Goal: Information Seeking & Learning: Learn about a topic

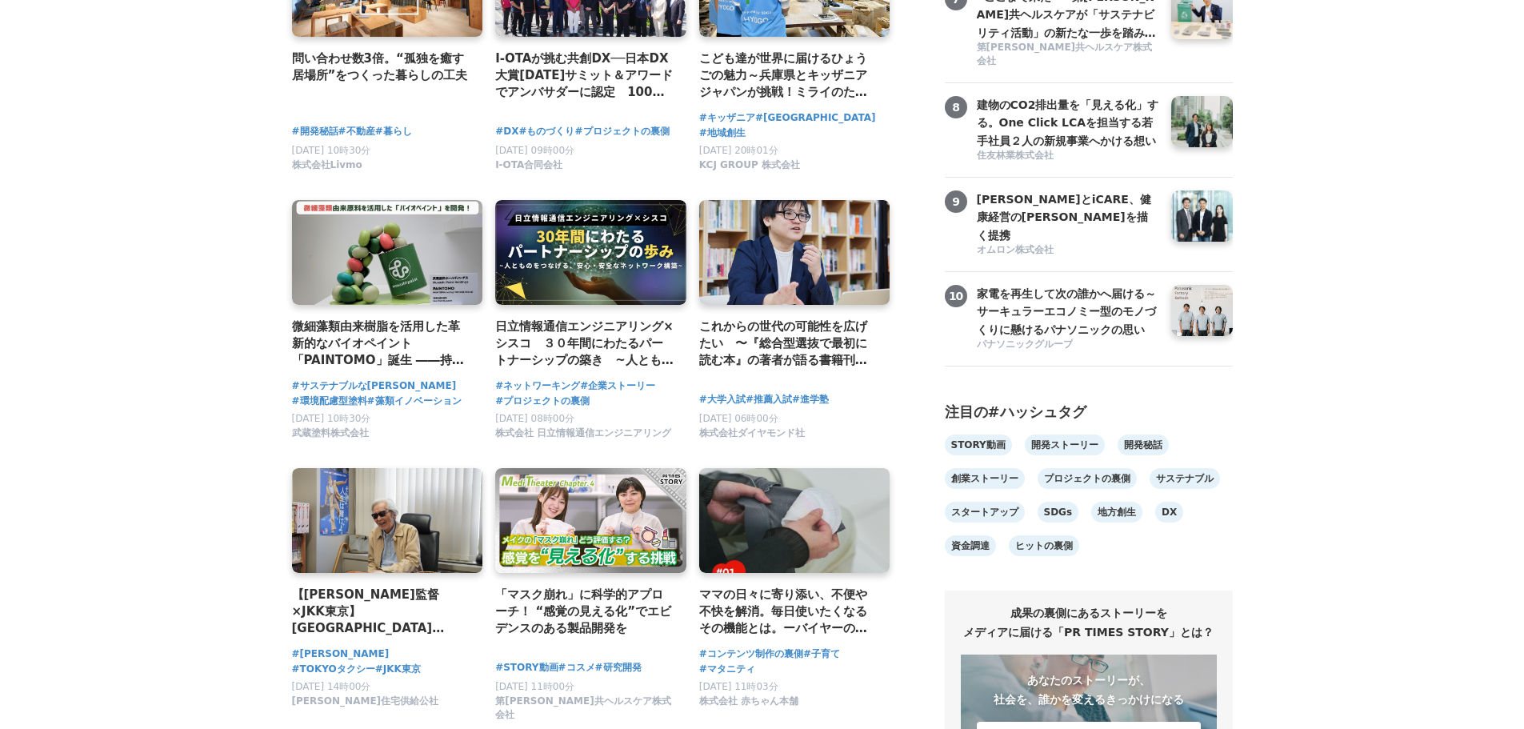
scroll to position [1040, 0]
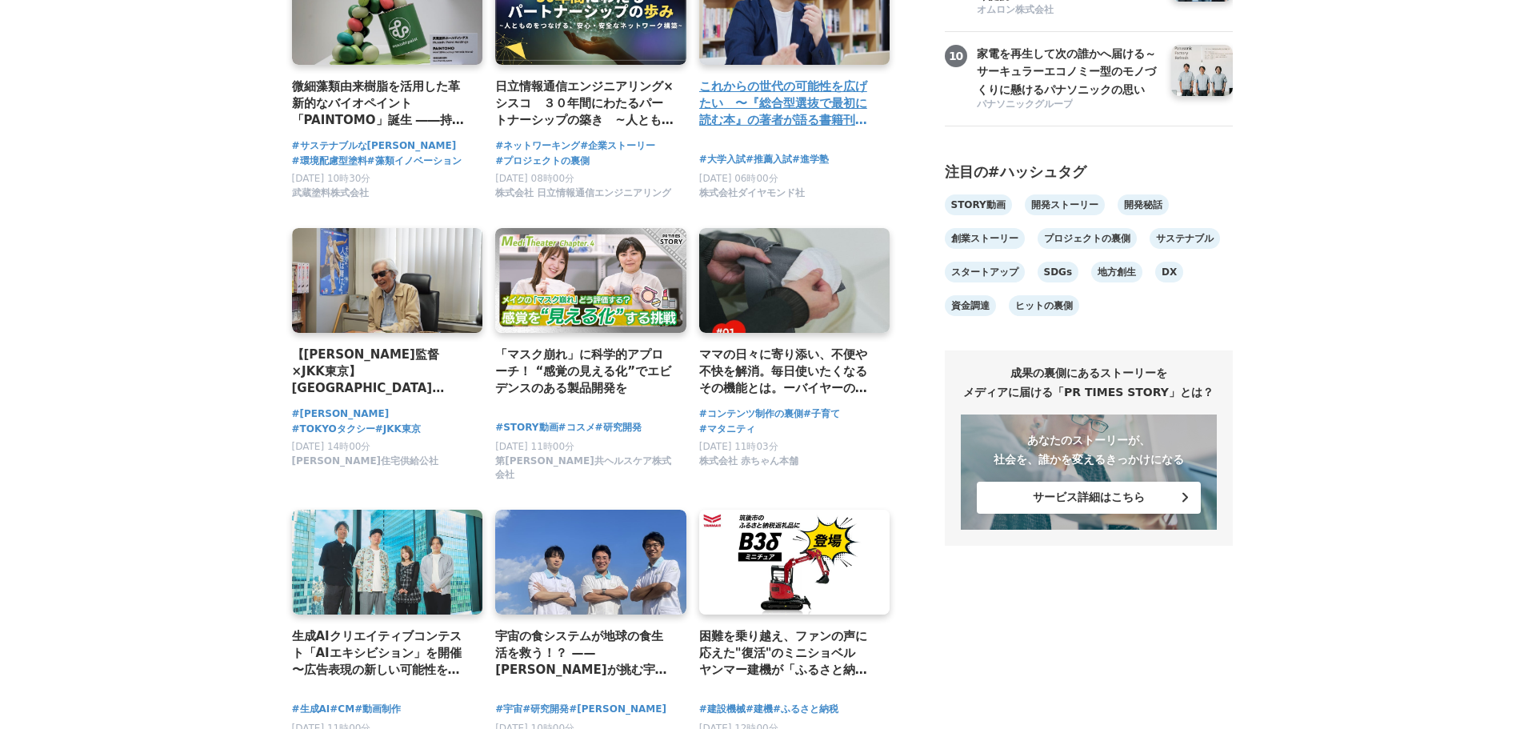
click at [739, 92] on h4 "これからの世代の可能性を広げたい　〜『総合型選抜で最初に読む本』の著者が語る書籍刊⾏への思い" at bounding box center [788, 104] width 178 height 52
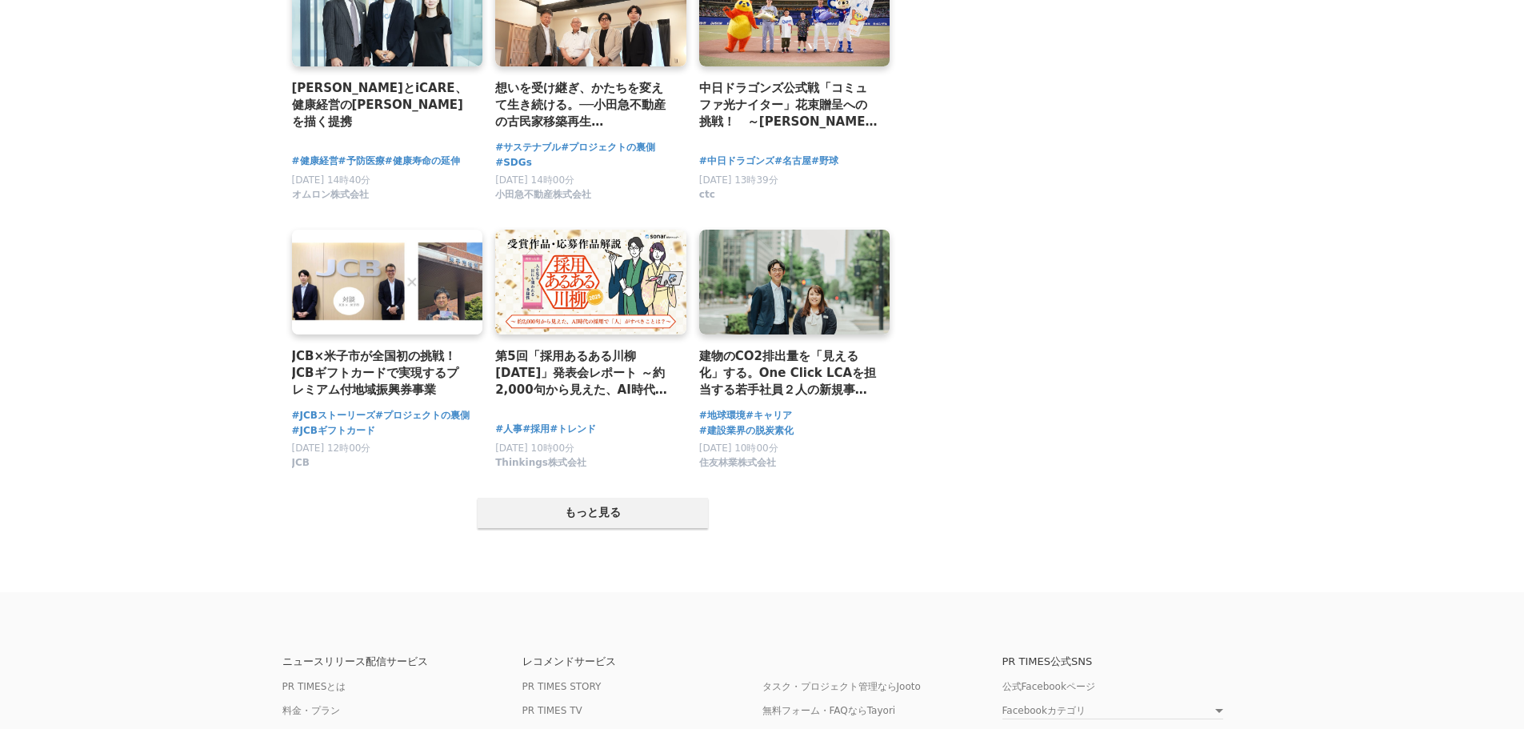
scroll to position [3041, 0]
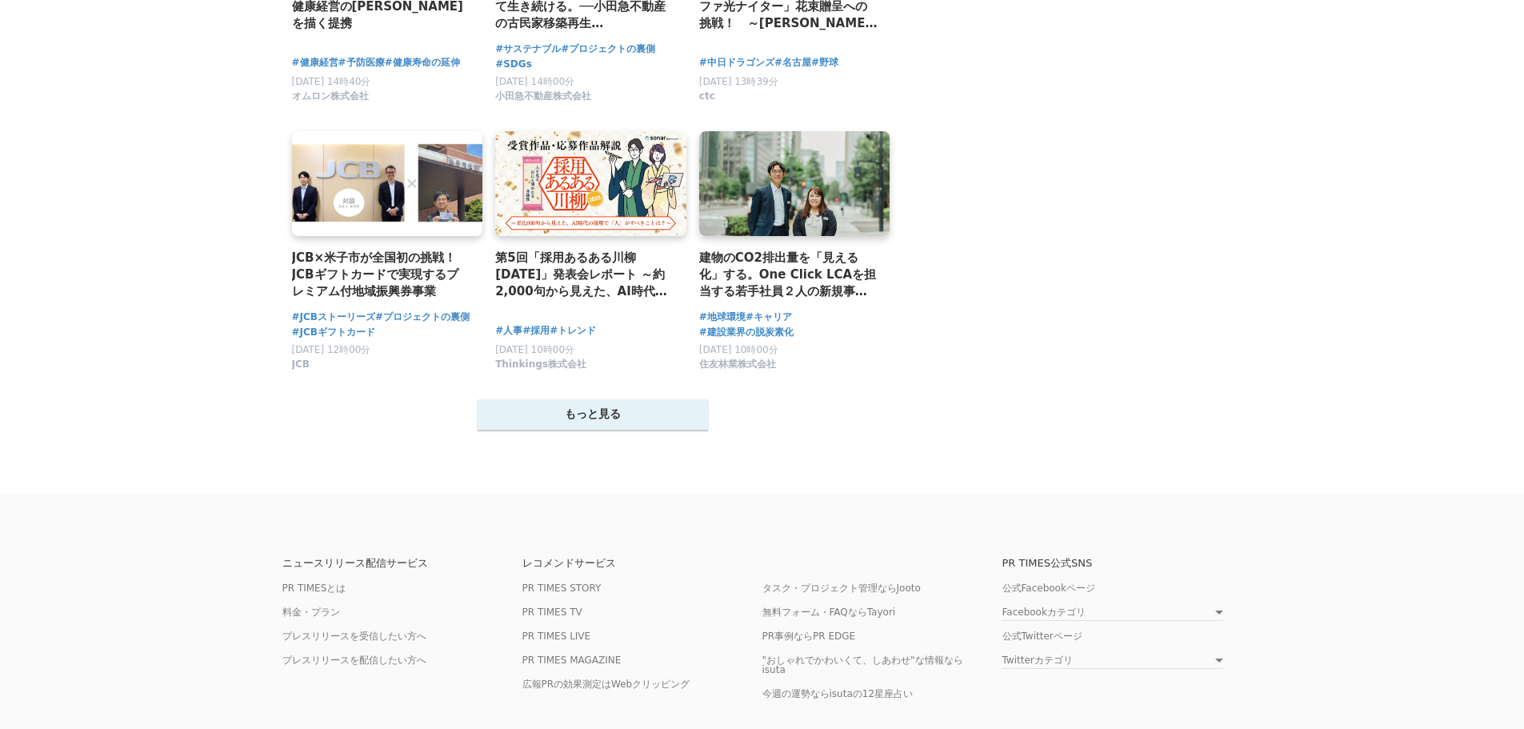
click at [610, 407] on button "もっと見る" at bounding box center [593, 414] width 230 height 30
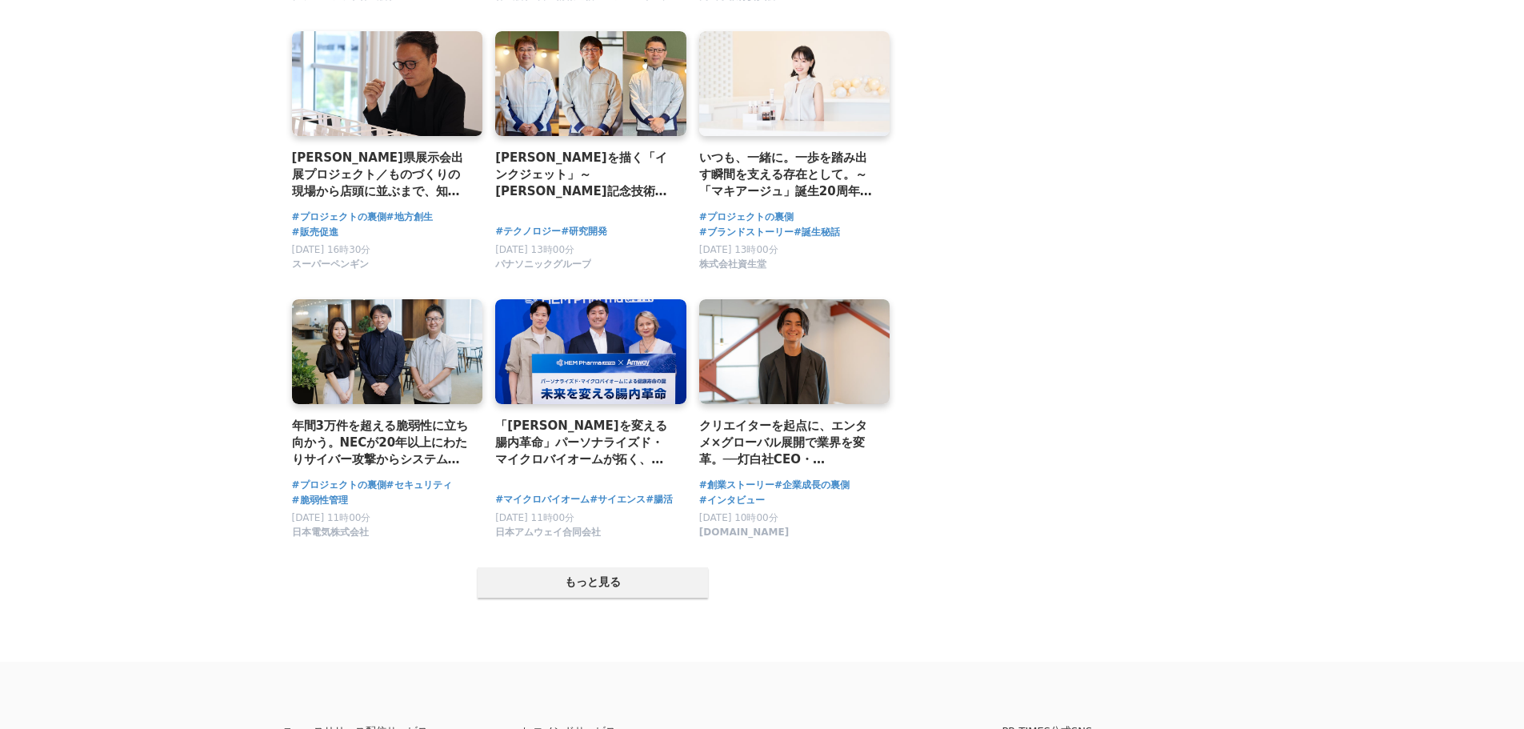
scroll to position [4754, 0]
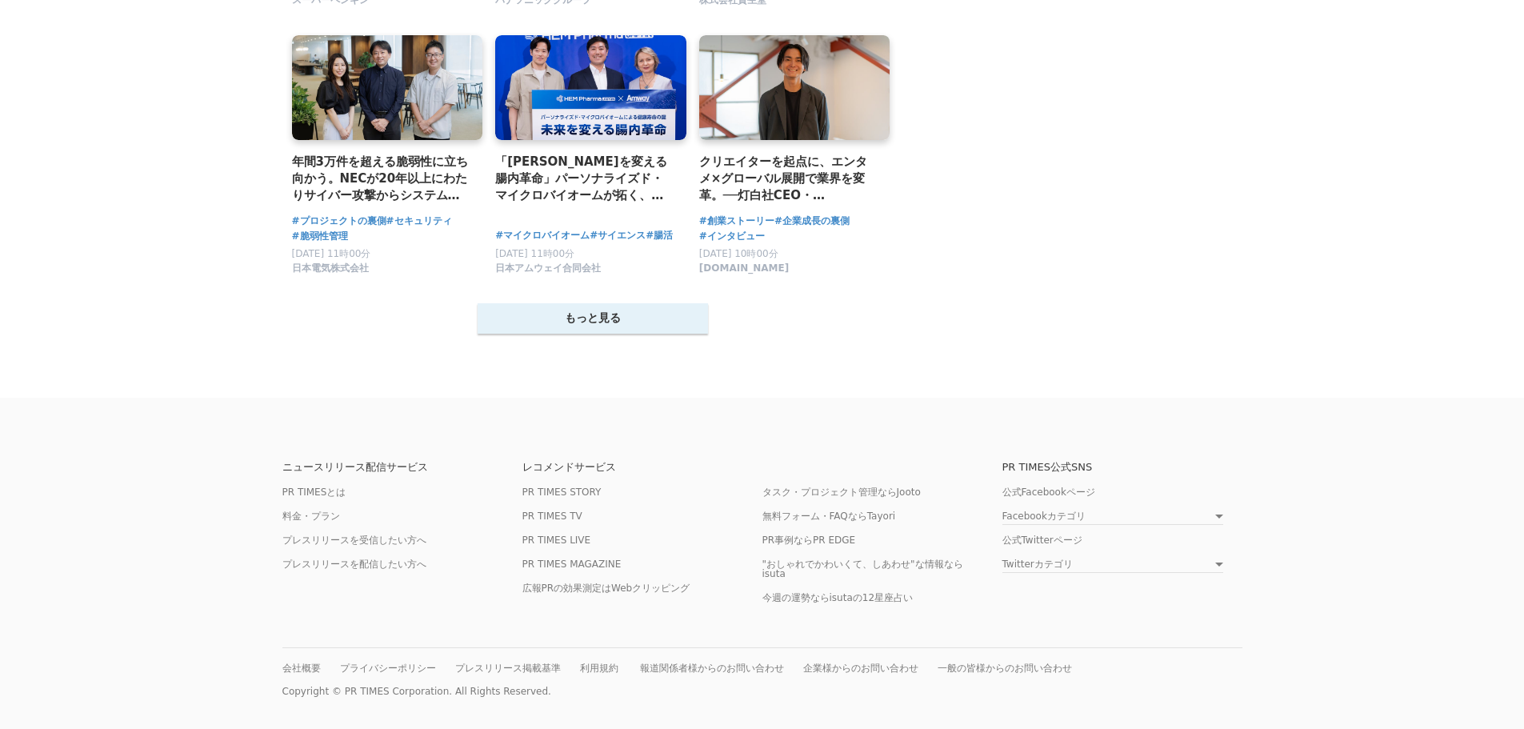
click at [598, 306] on button "もっと見る" at bounding box center [593, 318] width 230 height 30
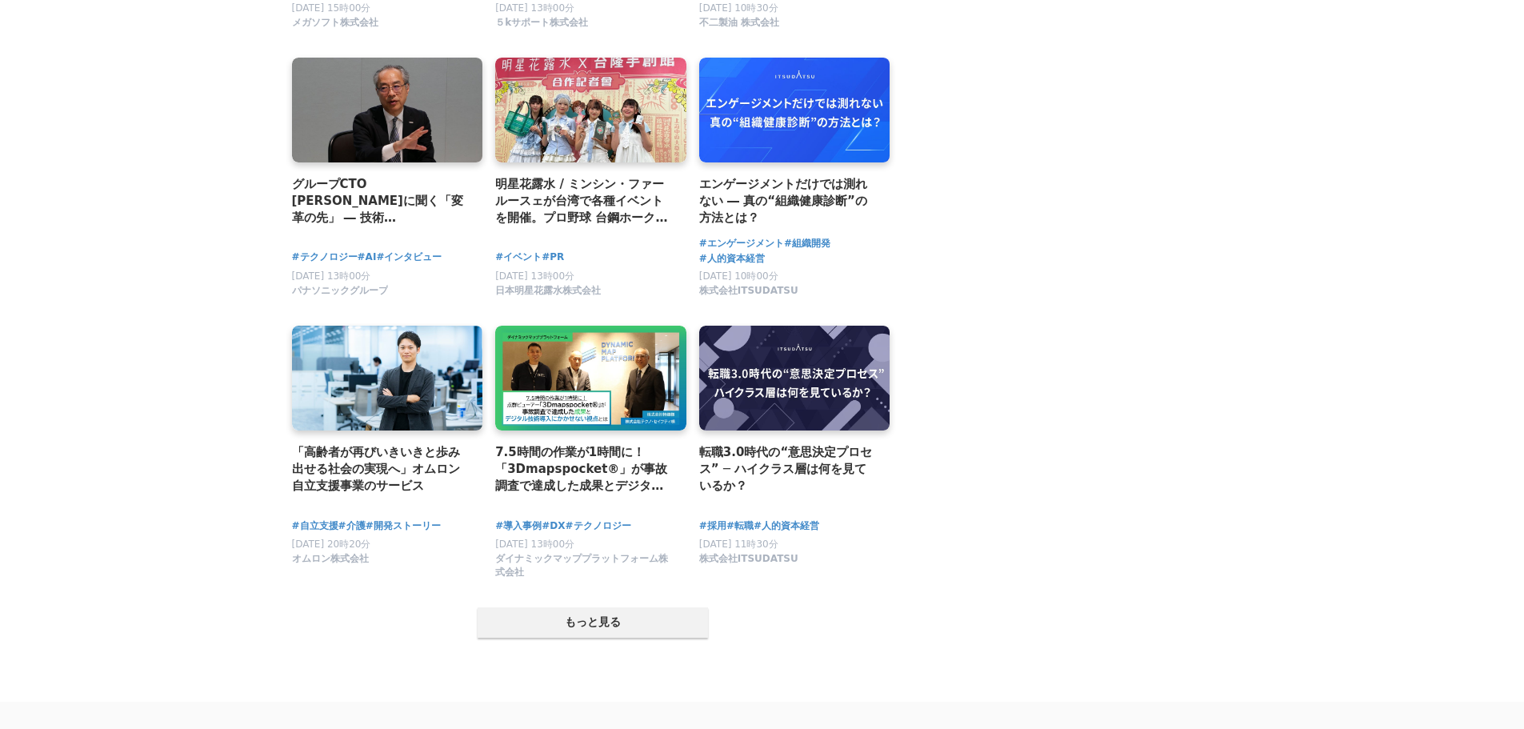
scroll to position [6275, 0]
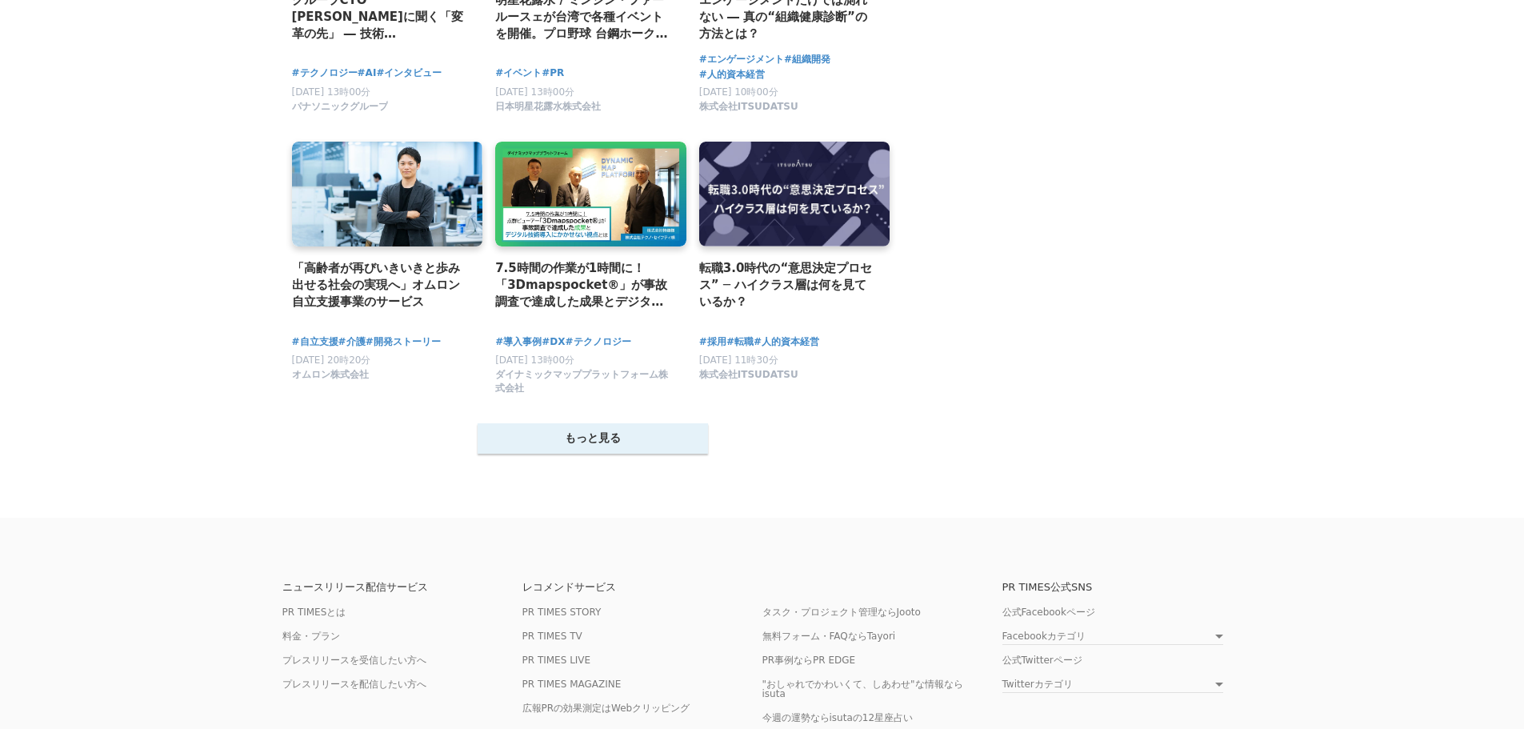
click at [541, 436] on button "もっと見る" at bounding box center [593, 438] width 230 height 30
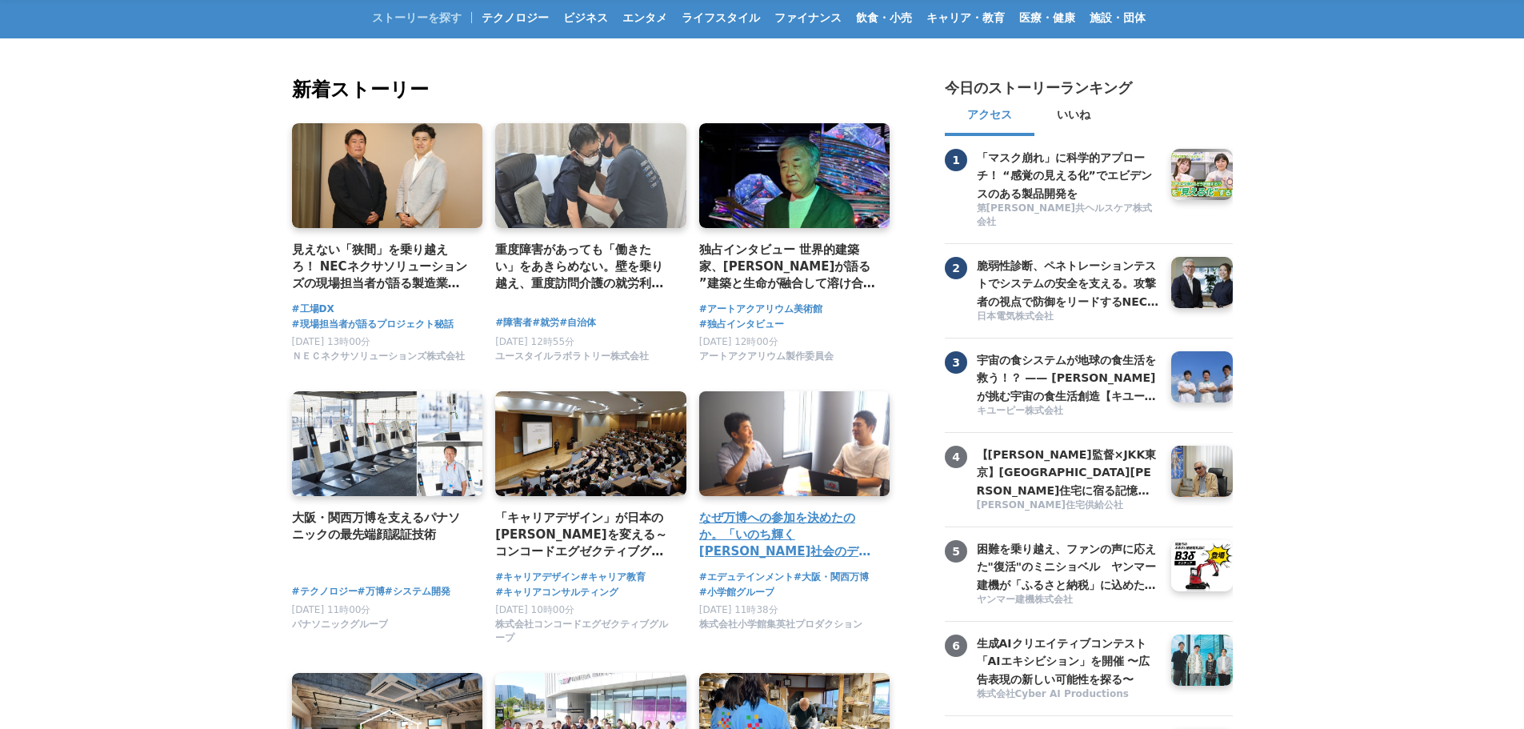
scroll to position [0, 0]
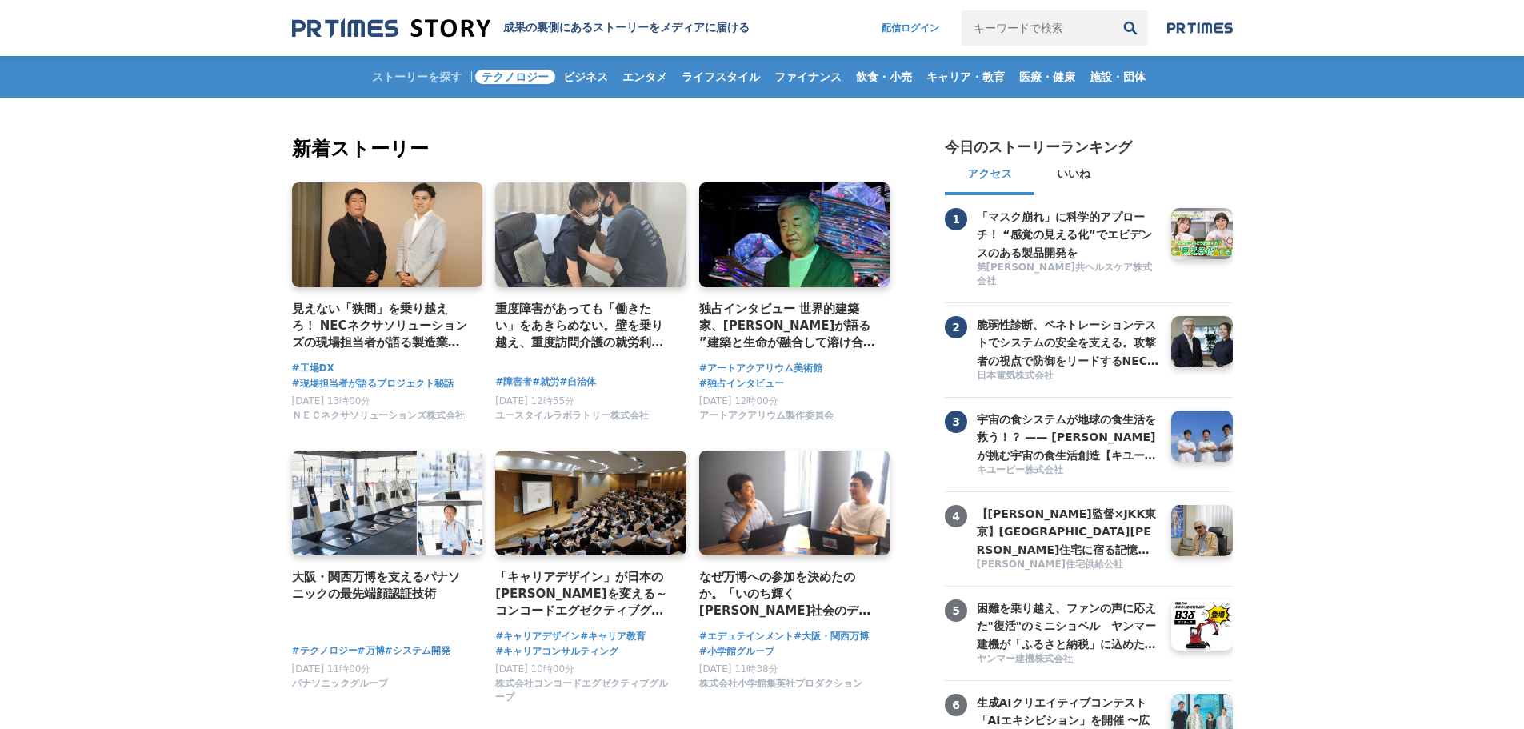
click at [530, 77] on span "テクノロジー" at bounding box center [515, 77] width 80 height 14
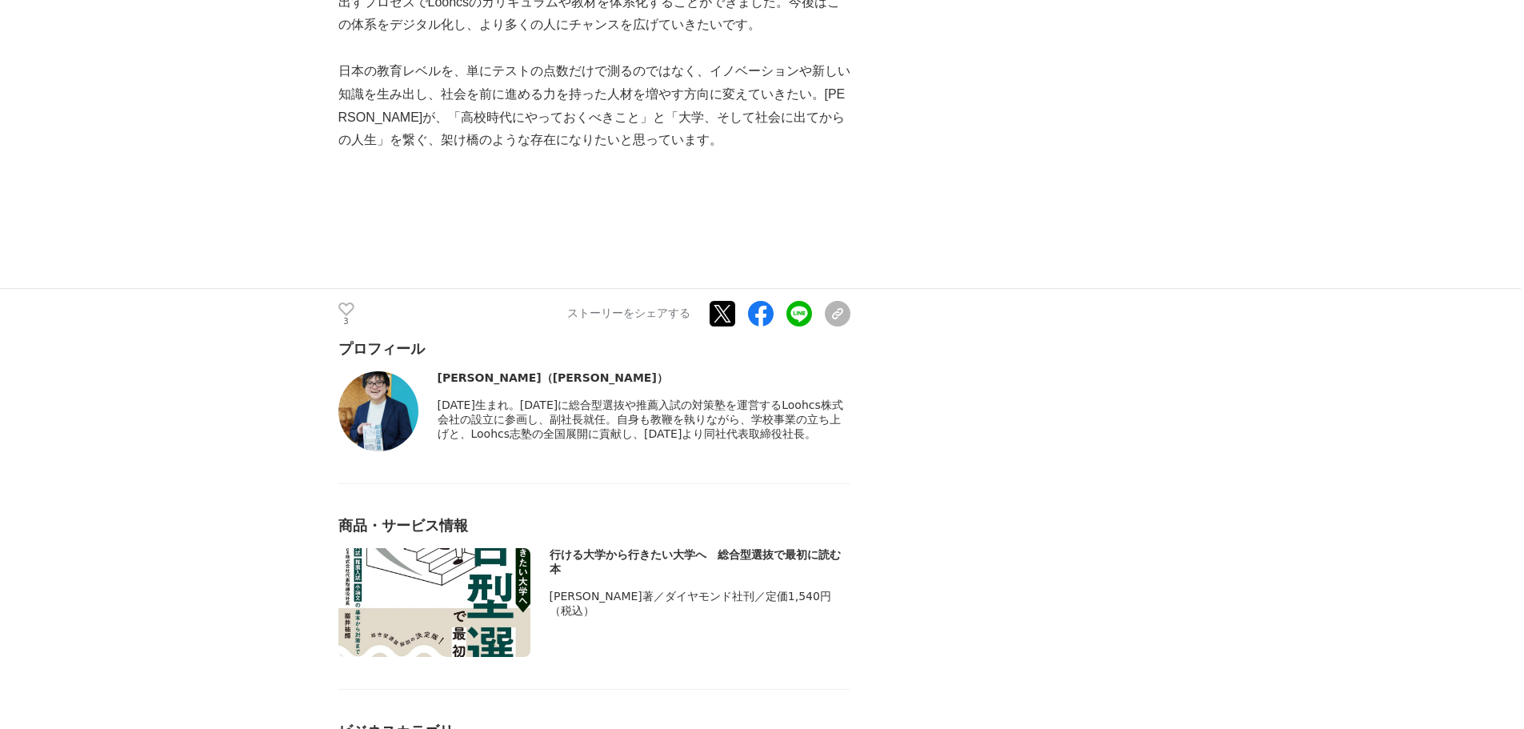
scroll to position [4481, 0]
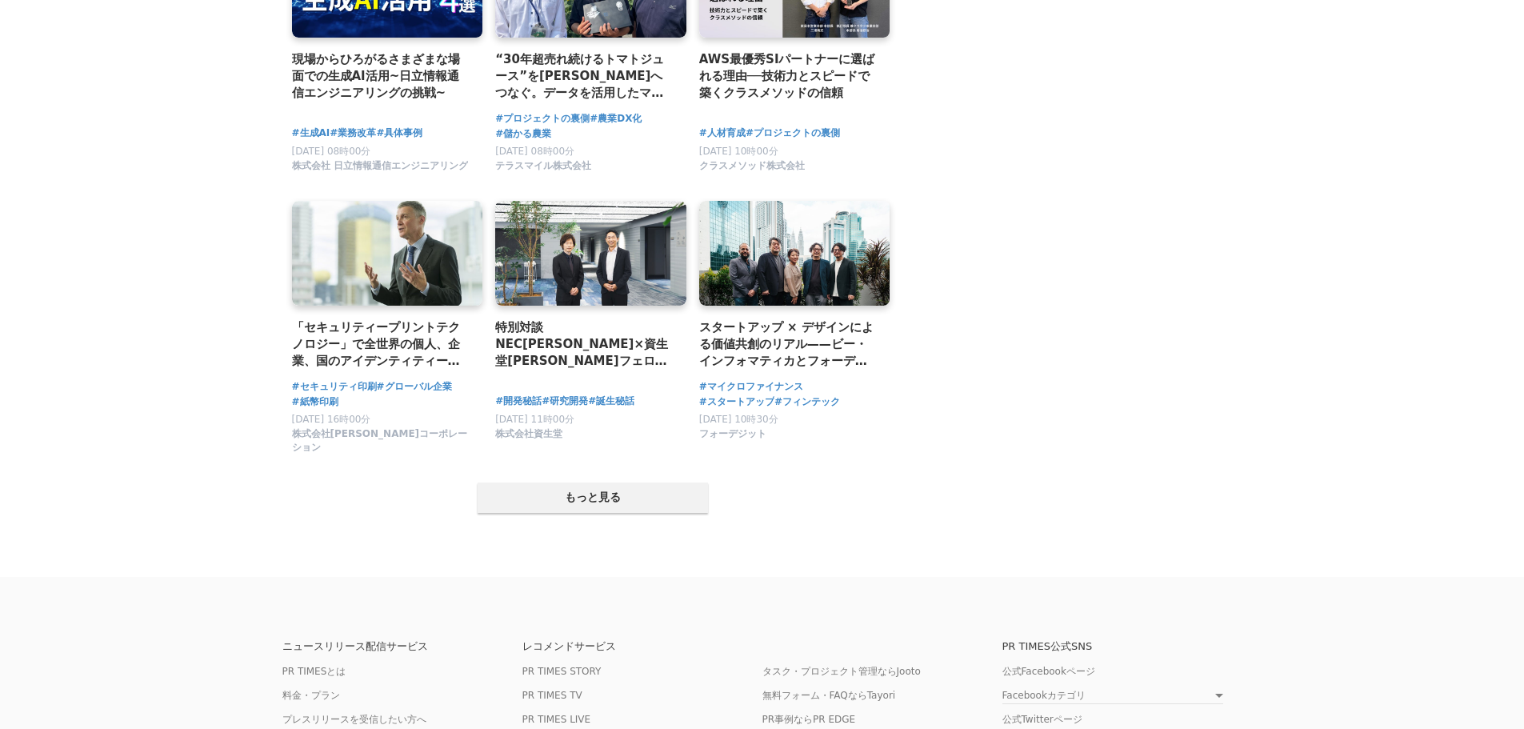
scroll to position [2961, 0]
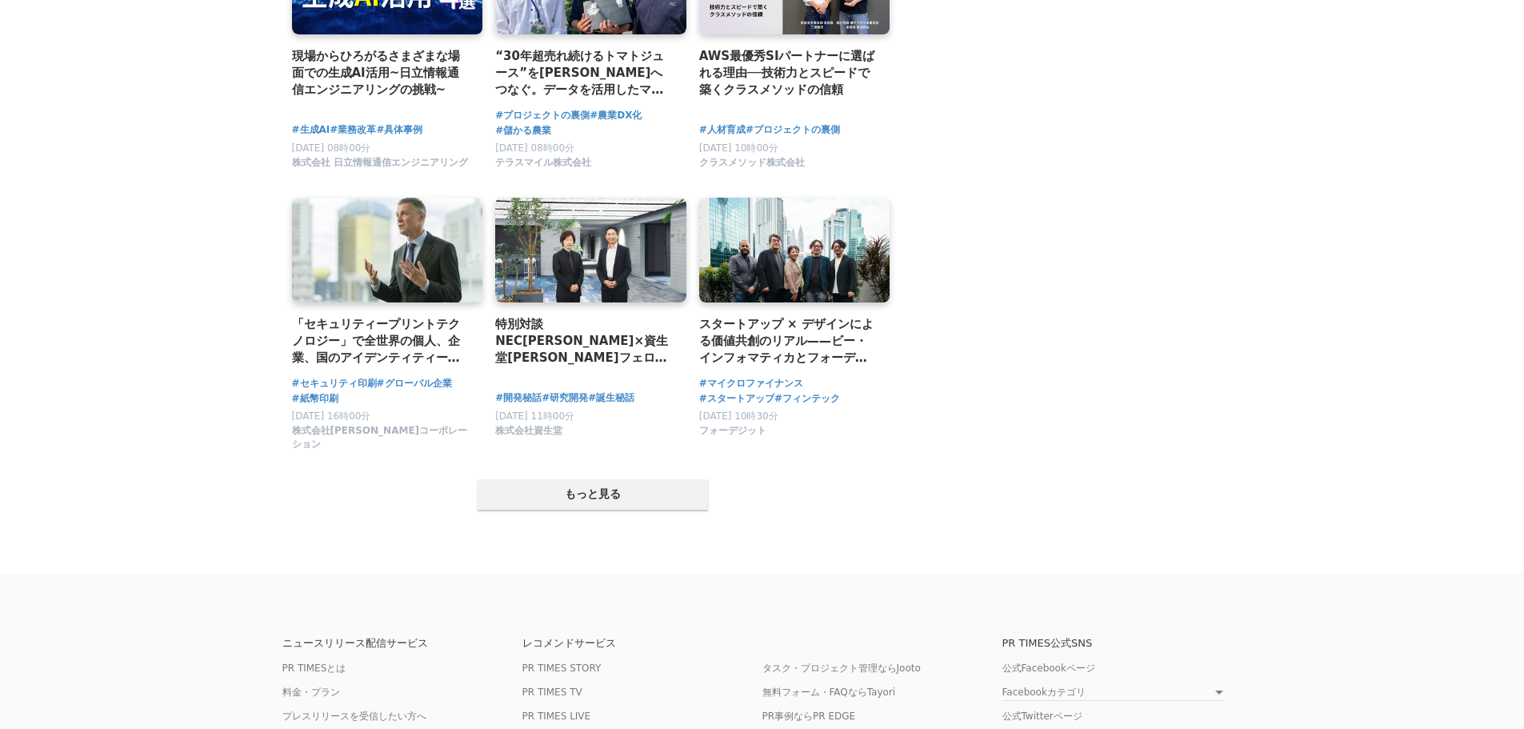
click at [479, 505] on button "もっと見る" at bounding box center [593, 494] width 230 height 30
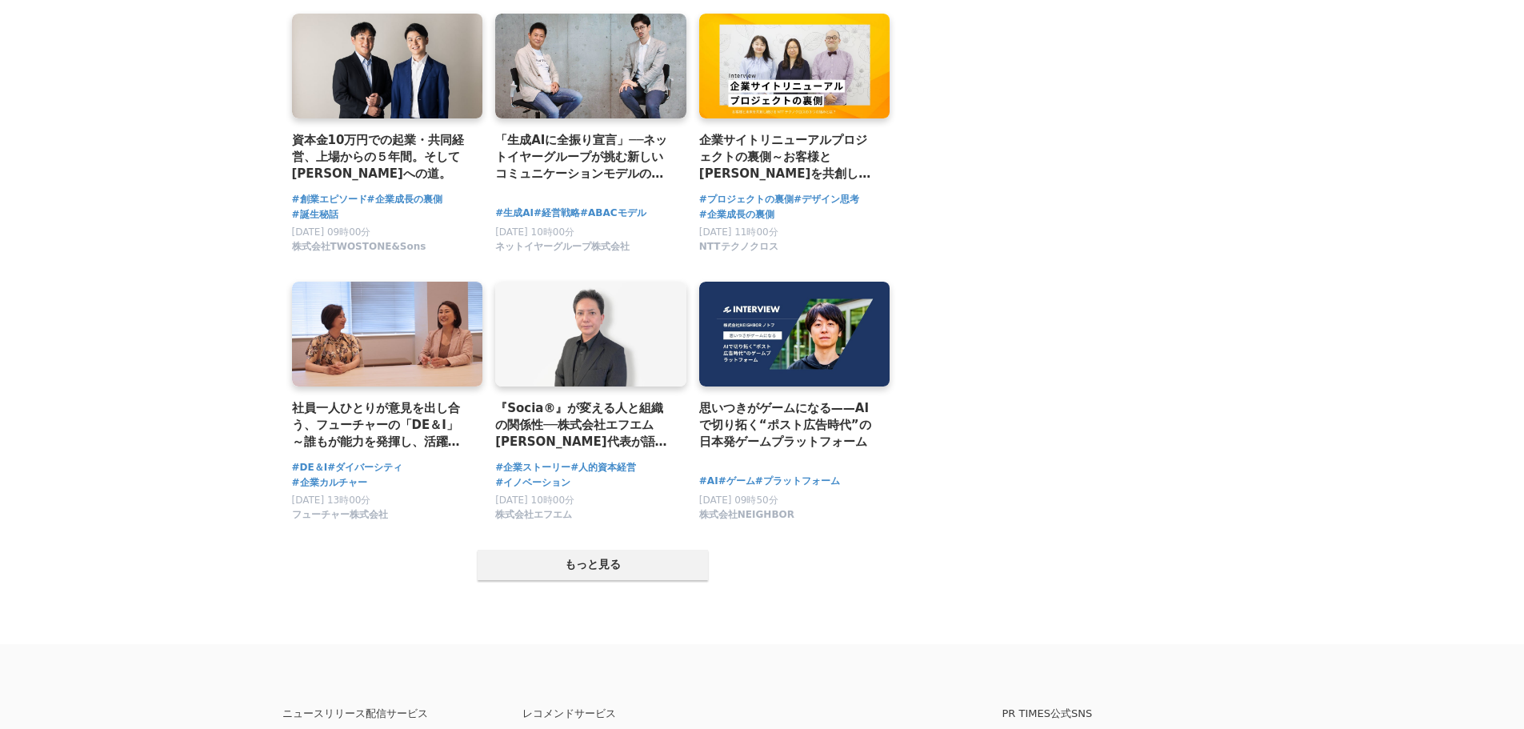
scroll to position [4561, 0]
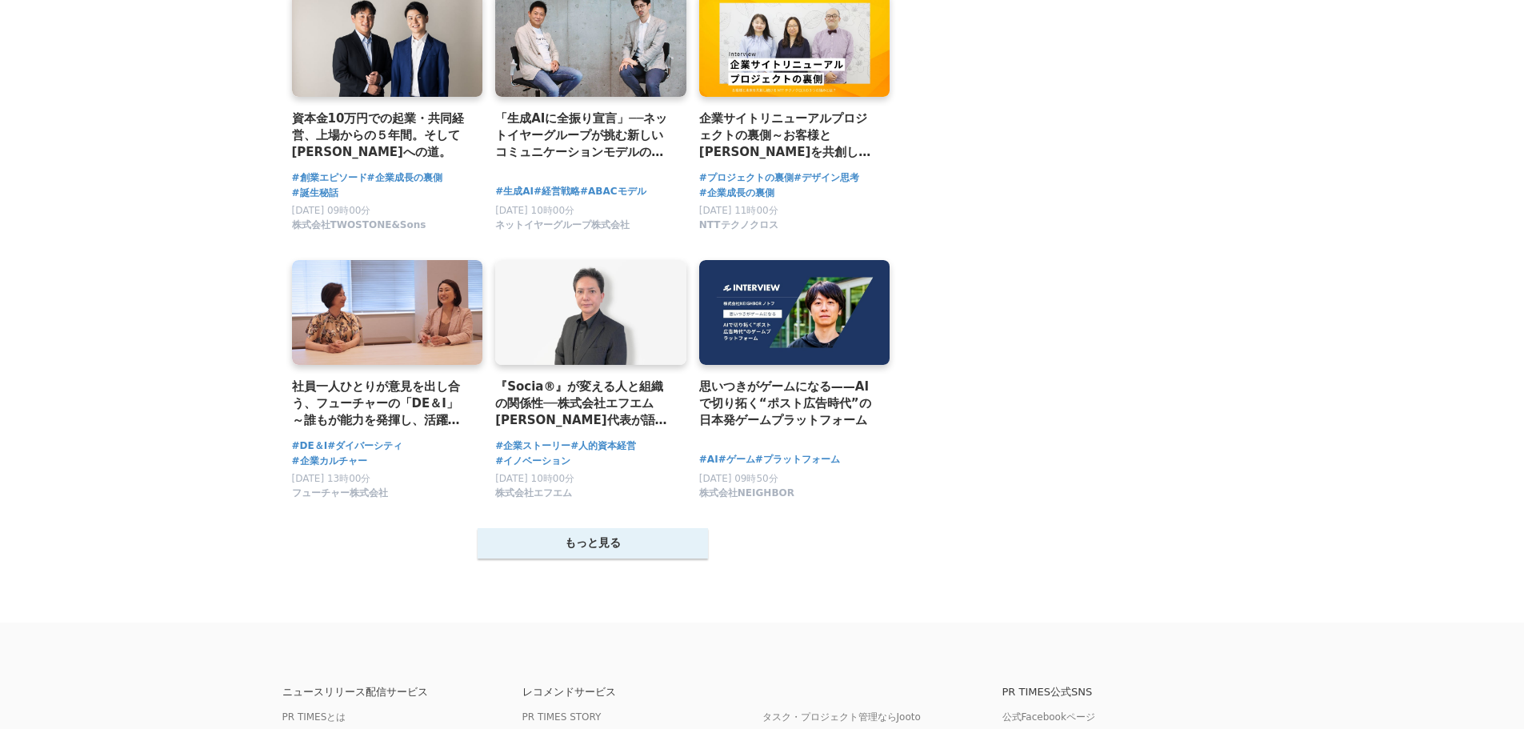
click at [489, 559] on button "もっと見る" at bounding box center [593, 543] width 230 height 30
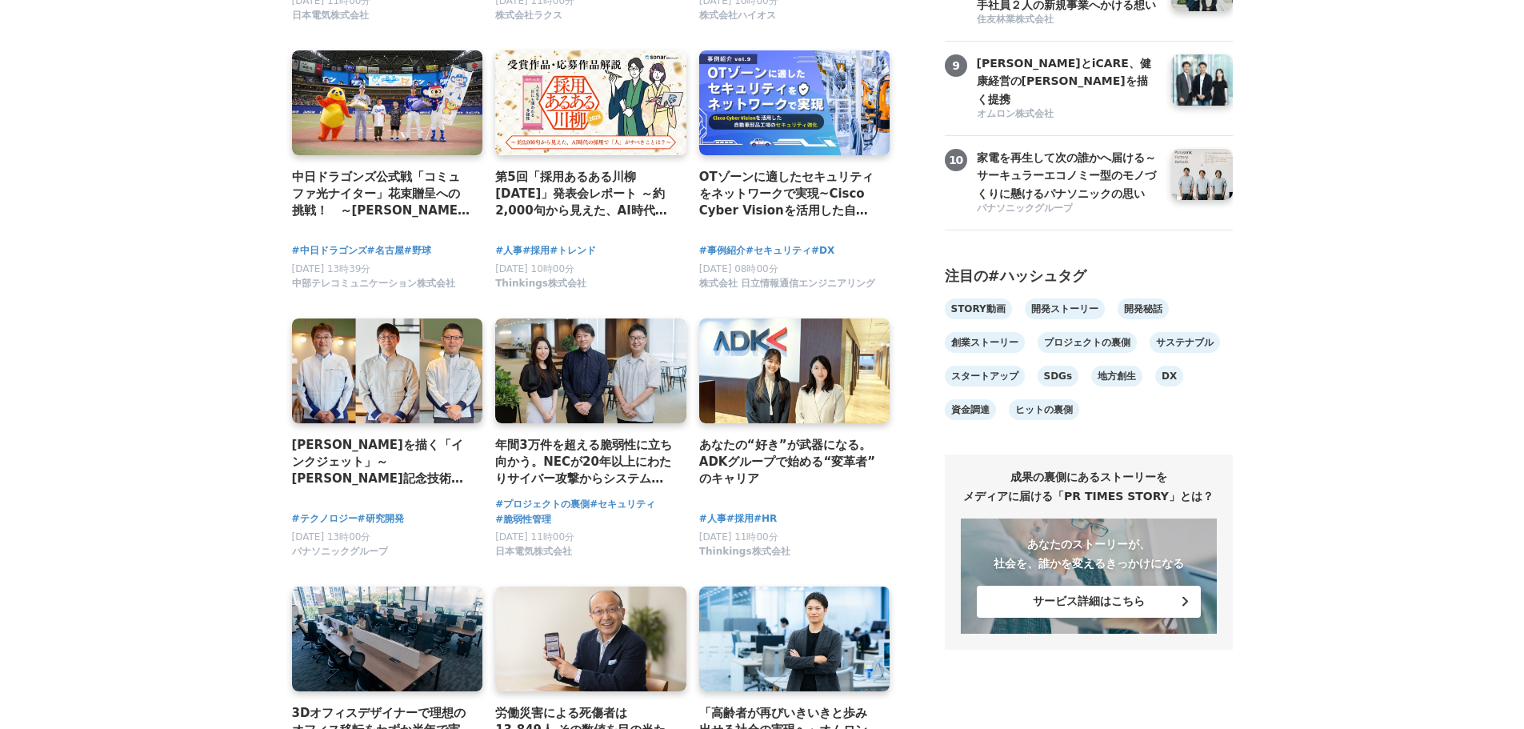
scroll to position [0, 0]
